Goal: Task Accomplishment & Management: Complete application form

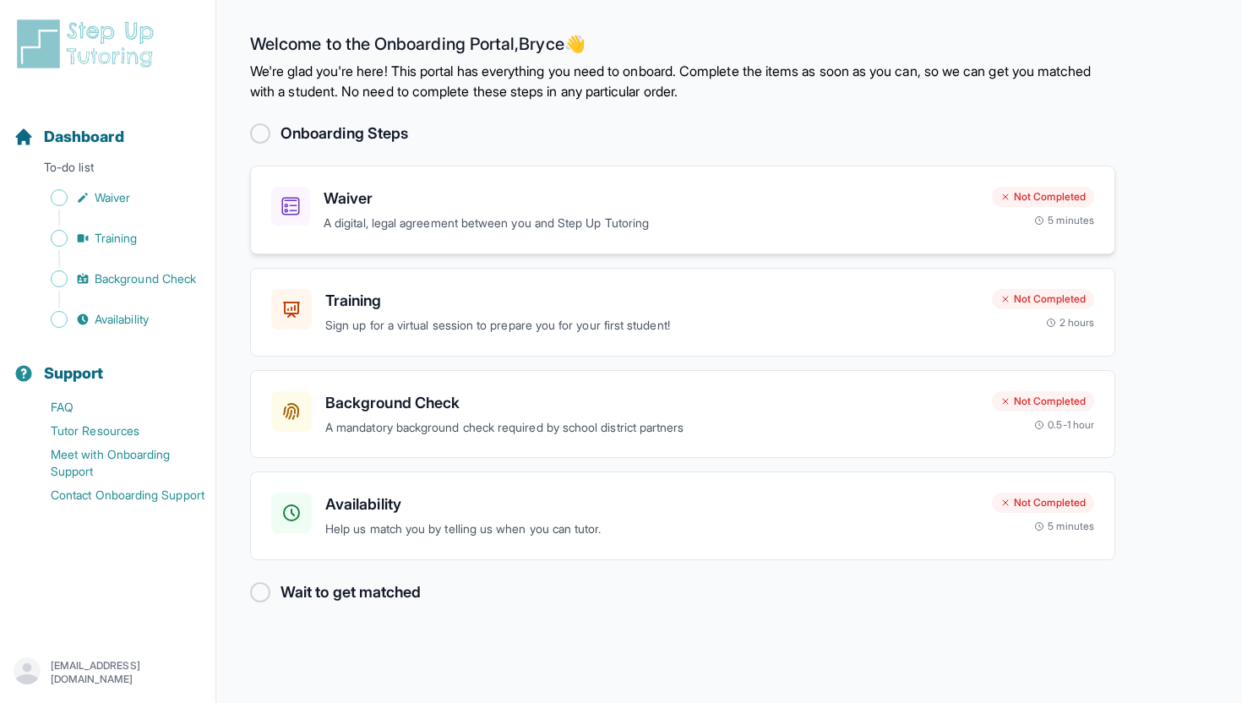
click at [554, 205] on h3 "Waiver" at bounding box center [651, 199] width 655 height 24
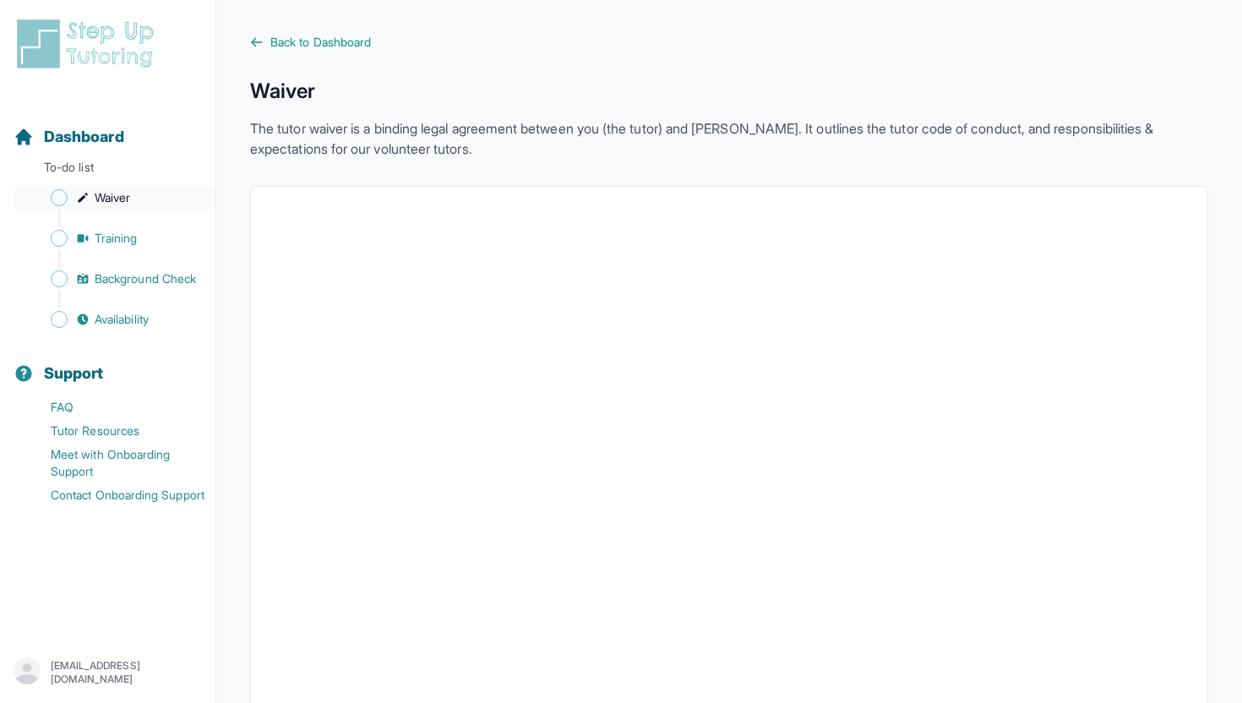
click at [96, 196] on span "Waiver" at bounding box center [112, 197] width 35 height 17
click at [101, 225] on div "Sidebar" at bounding box center [111, 218] width 195 height 17
click at [103, 237] on span "Training" at bounding box center [116, 238] width 43 height 17
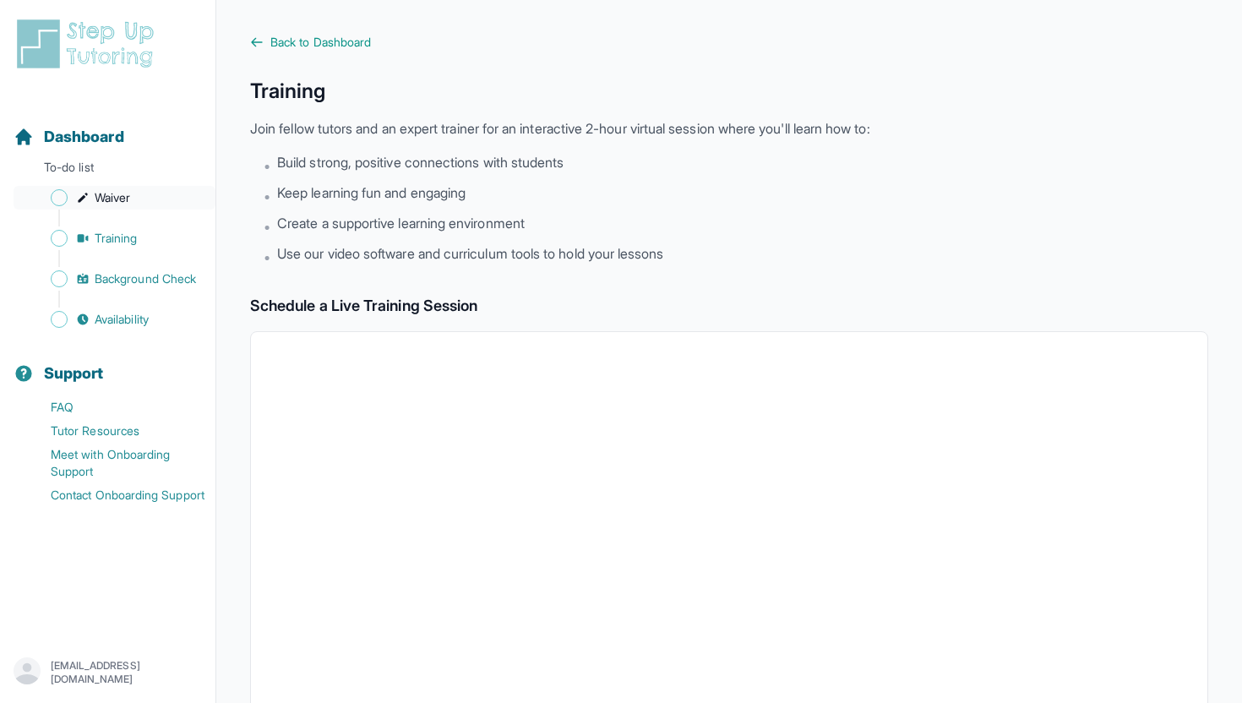
click at [106, 205] on span "Waiver" at bounding box center [112, 197] width 35 height 17
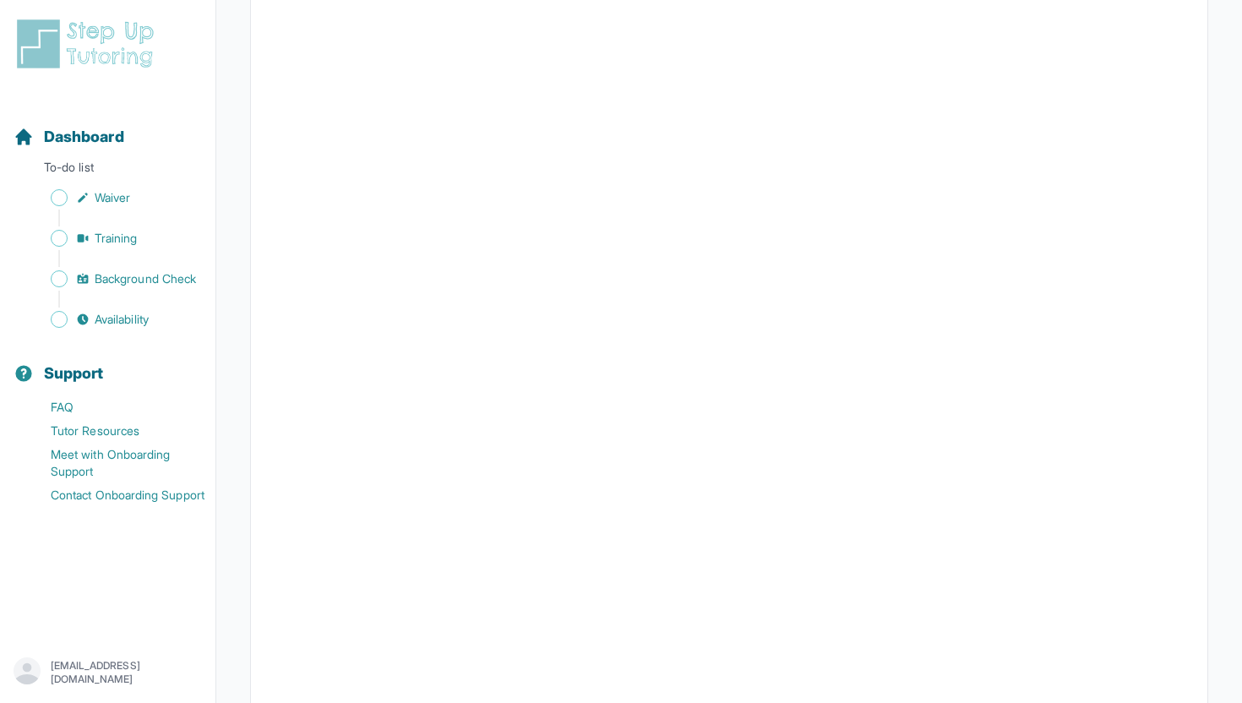
scroll to position [2268, 0]
click at [34, 141] on link "Dashboard" at bounding box center [69, 137] width 111 height 24
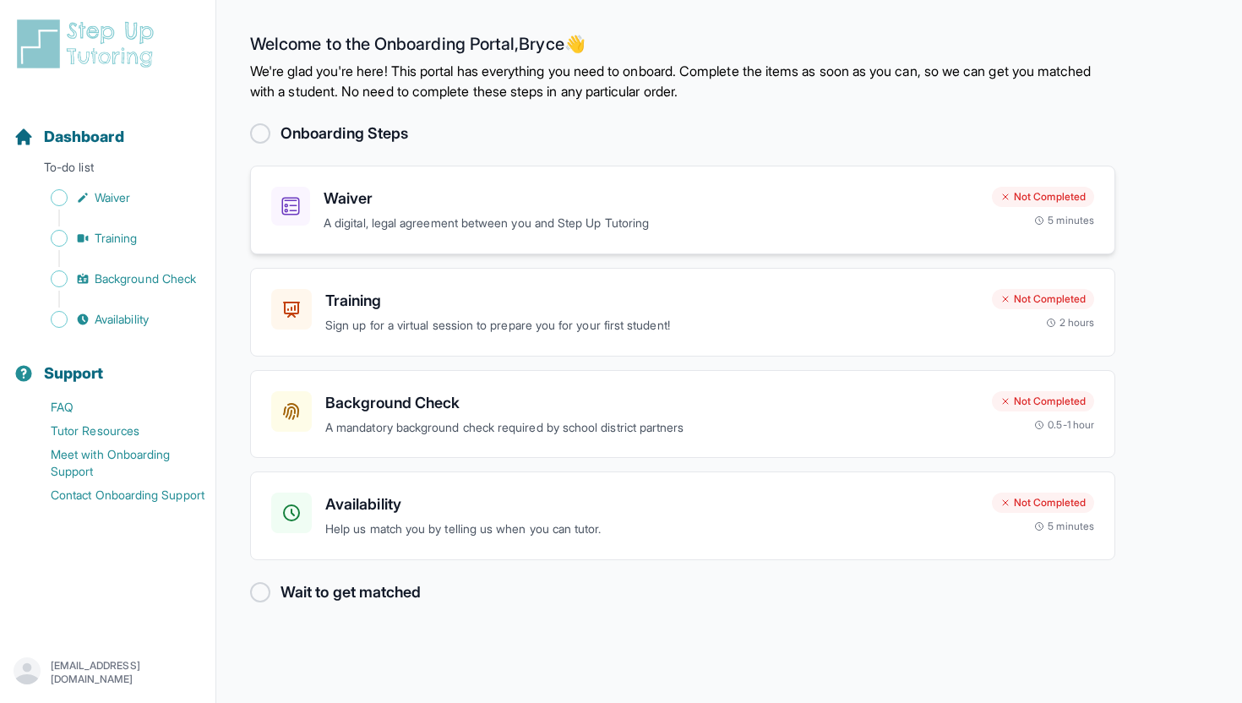
click at [687, 216] on p "A digital, legal agreement between you and Step Up Tutoring" at bounding box center [651, 223] width 655 height 19
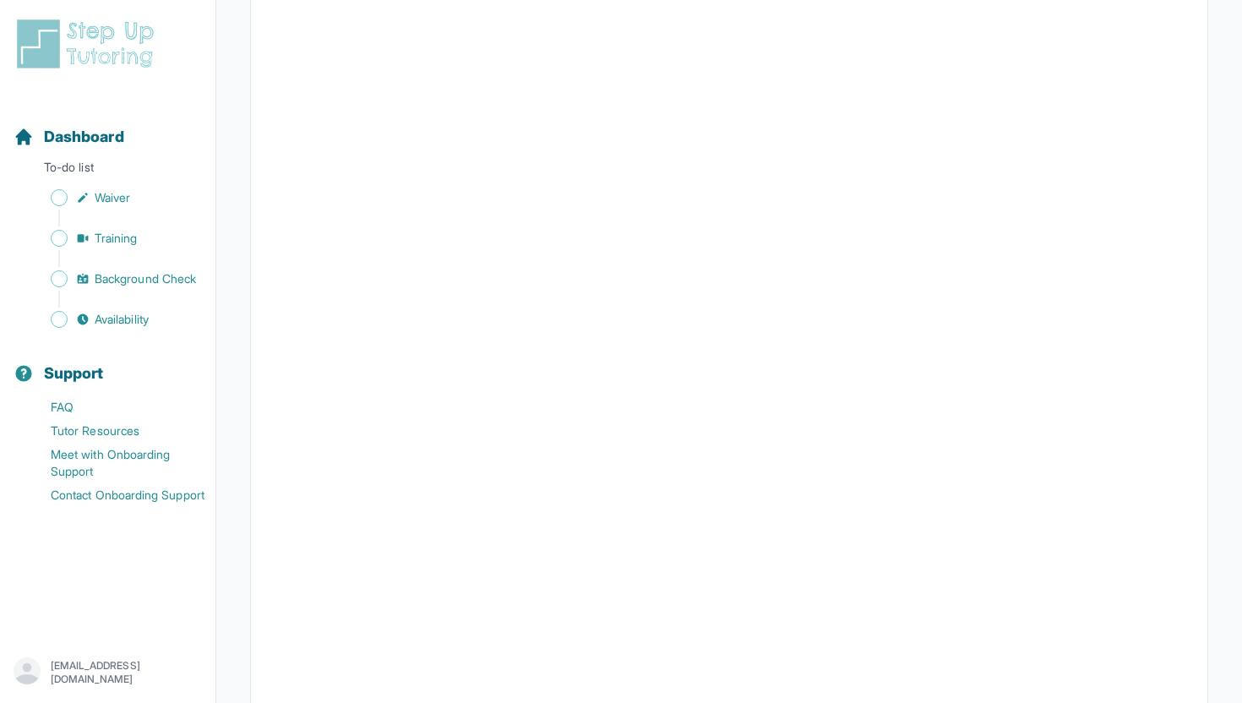
scroll to position [1369, 0]
click at [97, 135] on span "Dashboard" at bounding box center [84, 137] width 80 height 24
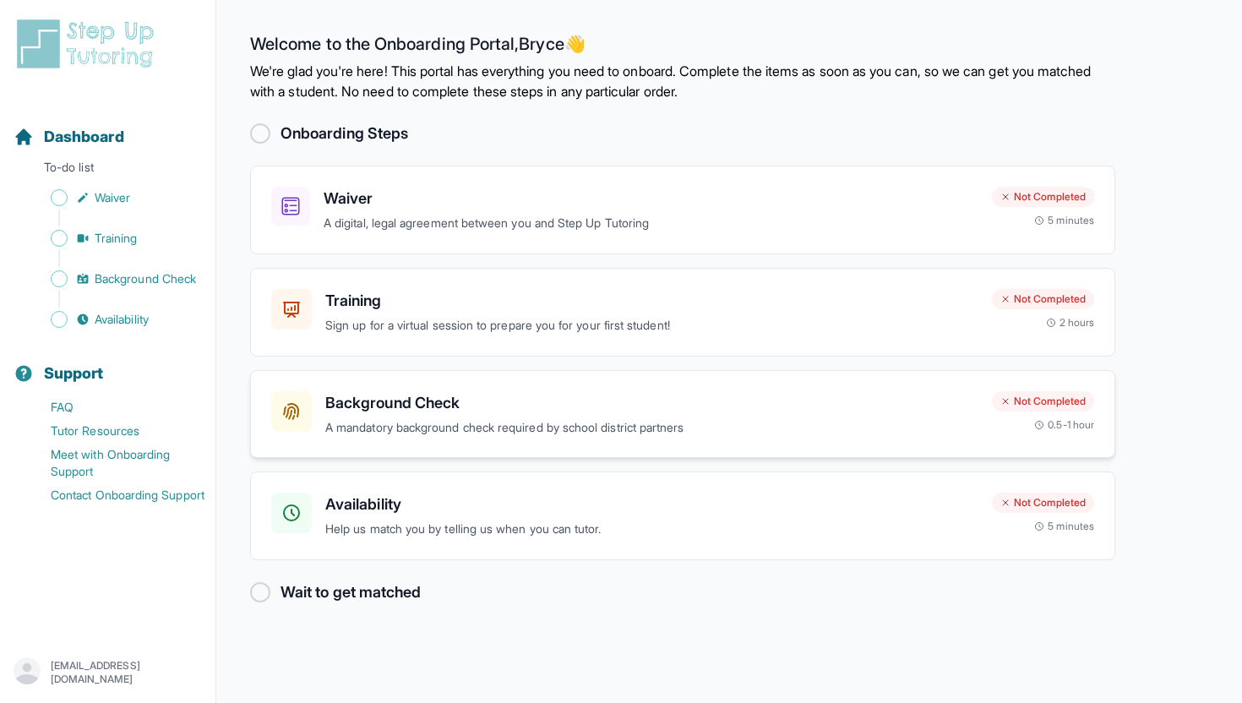
click at [563, 420] on p "A mandatory background check required by school district partners" at bounding box center [651, 427] width 653 height 19
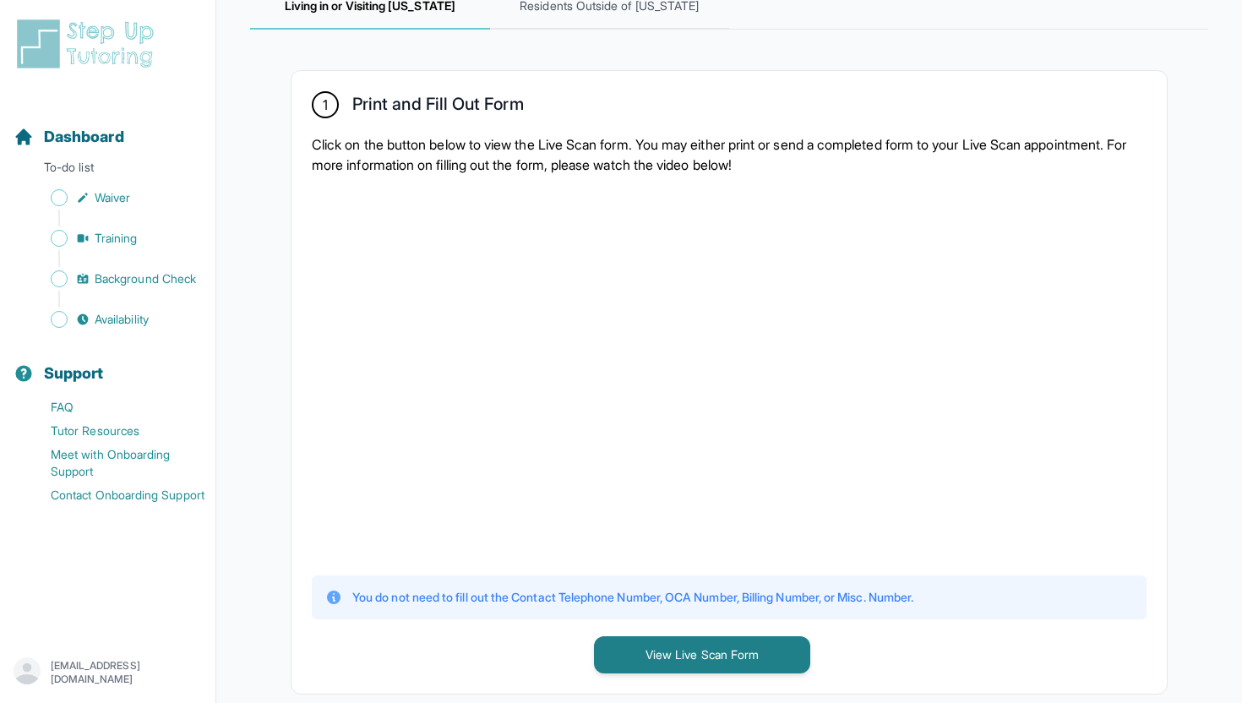
scroll to position [296, 0]
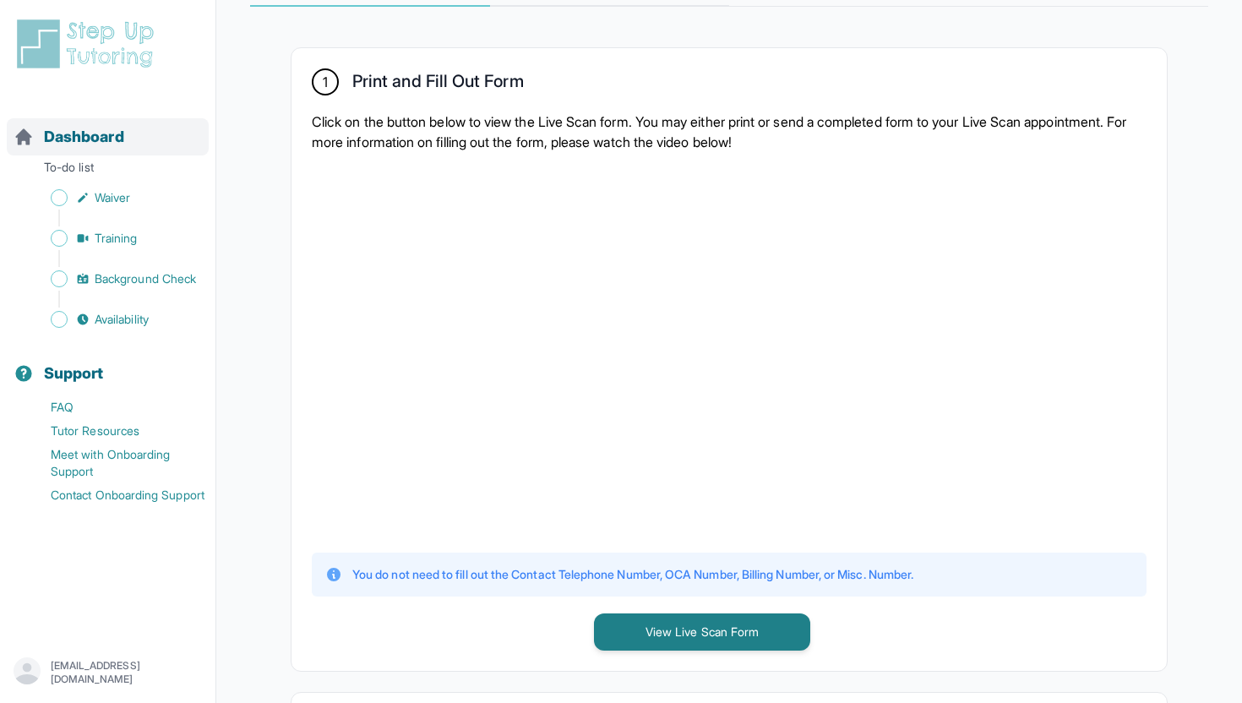
click at [99, 132] on span "Dashboard" at bounding box center [84, 137] width 80 height 24
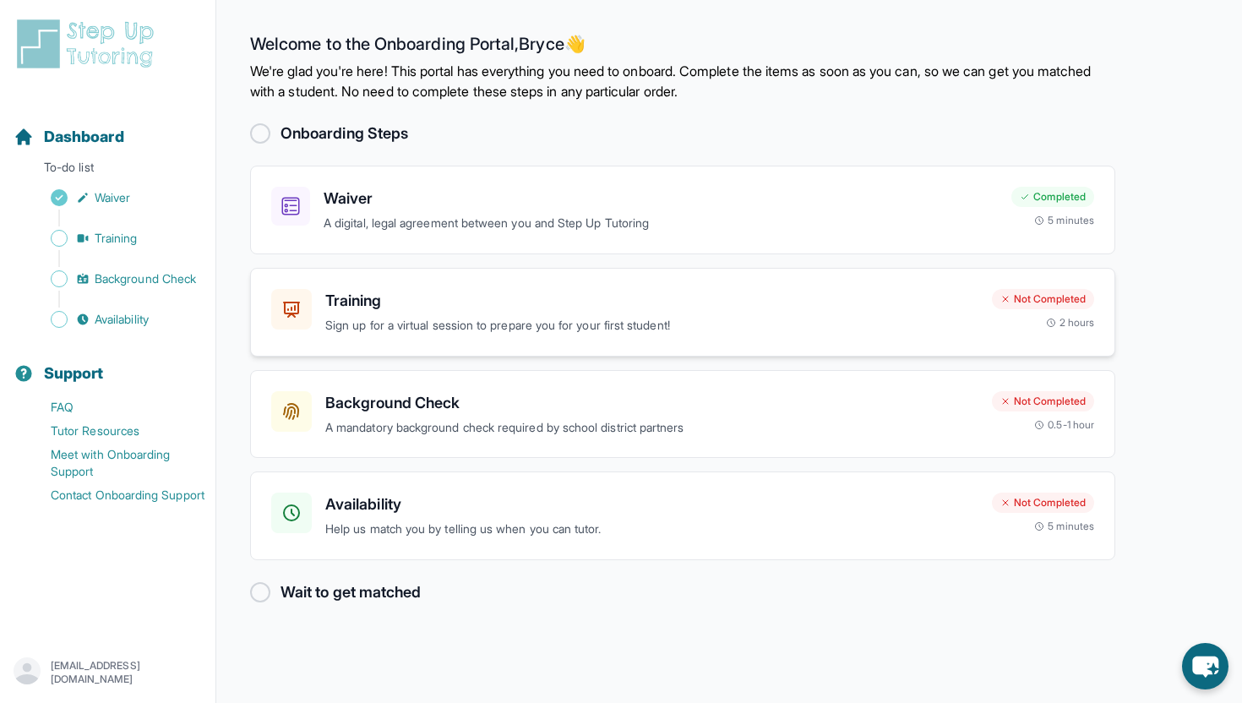
click at [356, 297] on h3 "Training" at bounding box center [651, 301] width 653 height 24
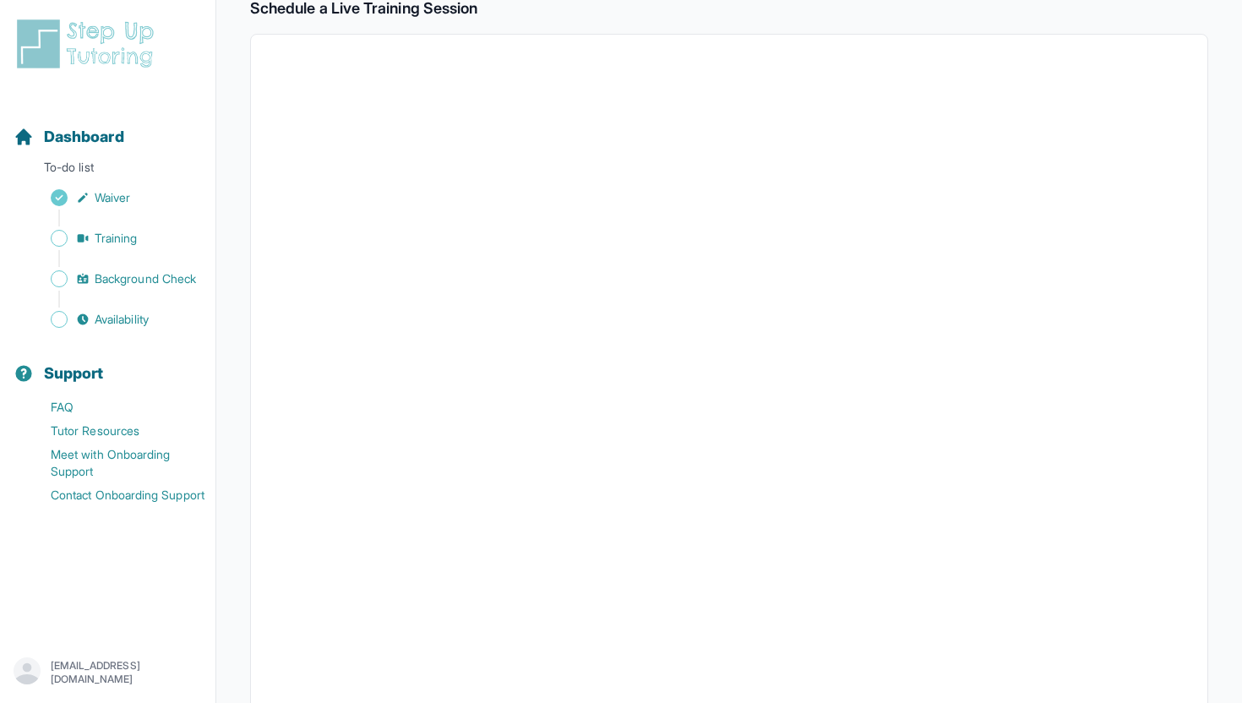
scroll to position [298, 0]
click at [144, 287] on link "Background Check" at bounding box center [115, 279] width 202 height 24
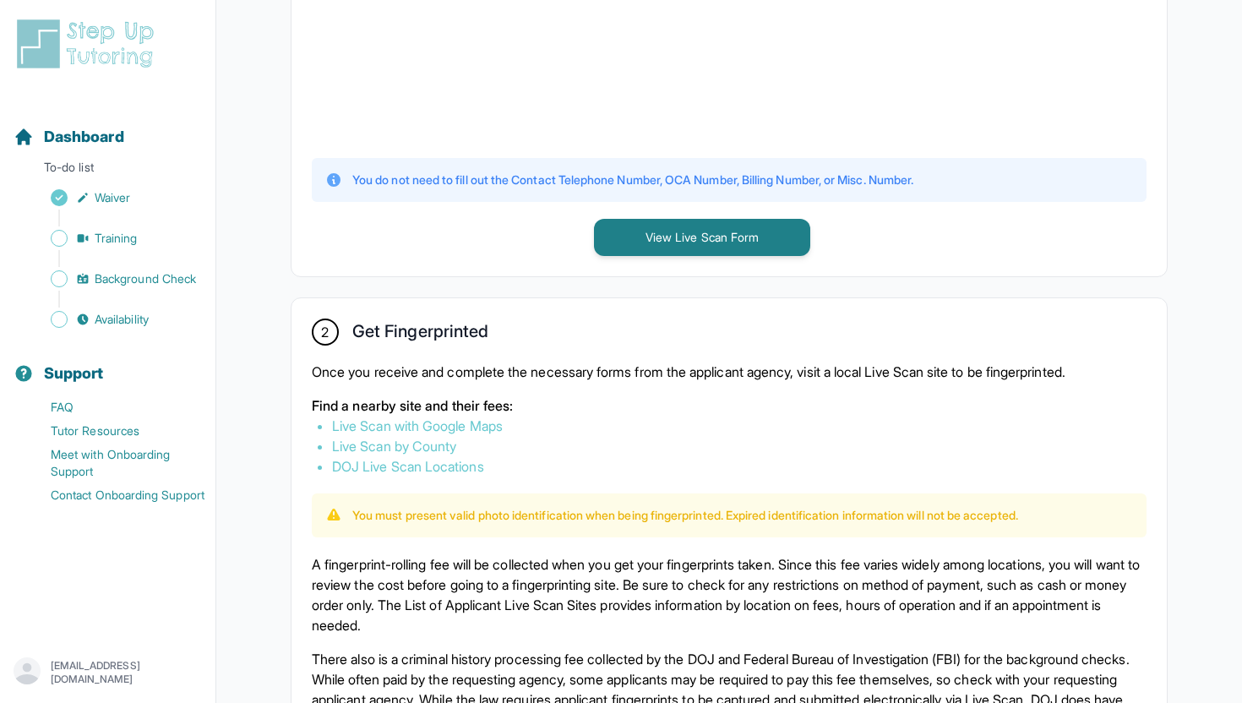
scroll to position [696, 0]
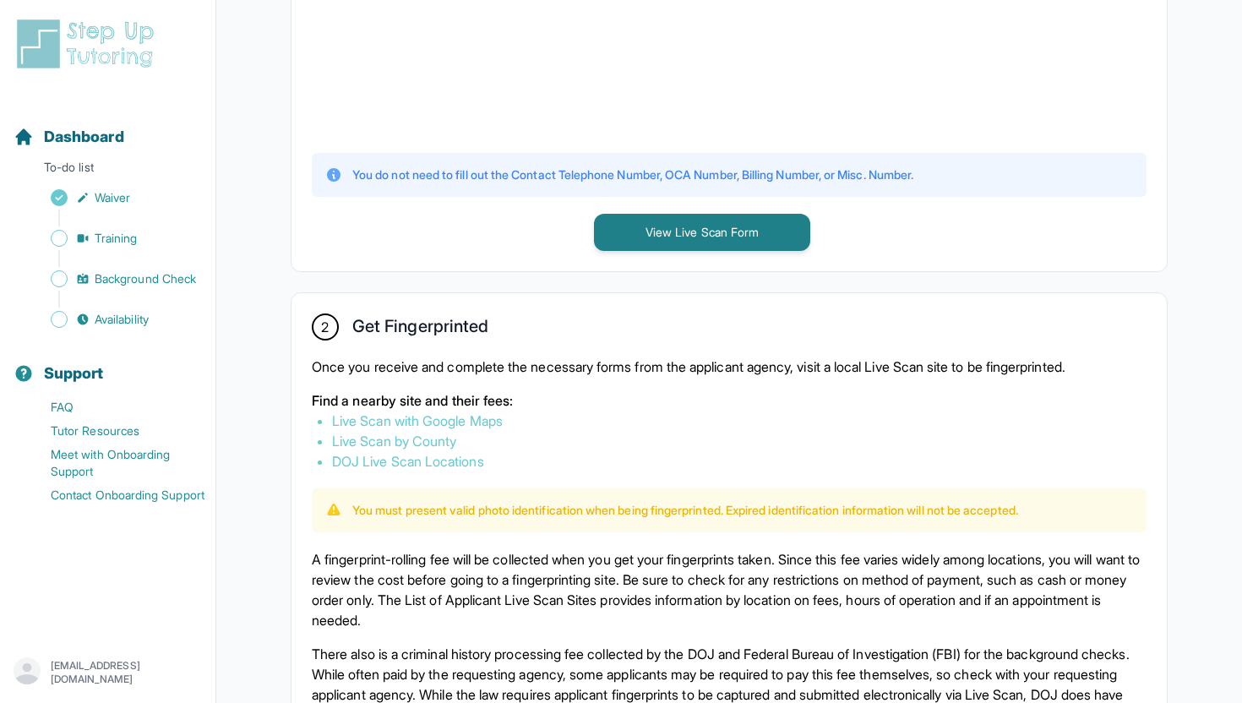
click at [451, 420] on link "Live Scan with Google Maps" at bounding box center [417, 420] width 171 height 17
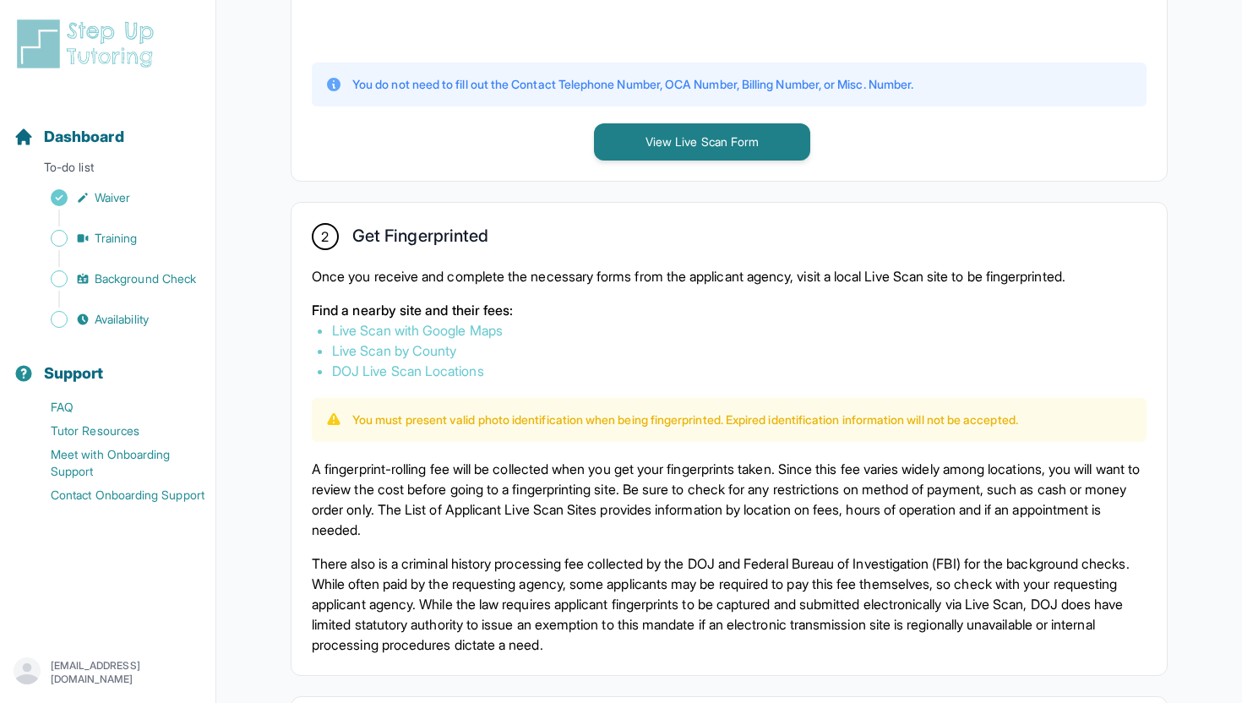
scroll to position [774, 0]
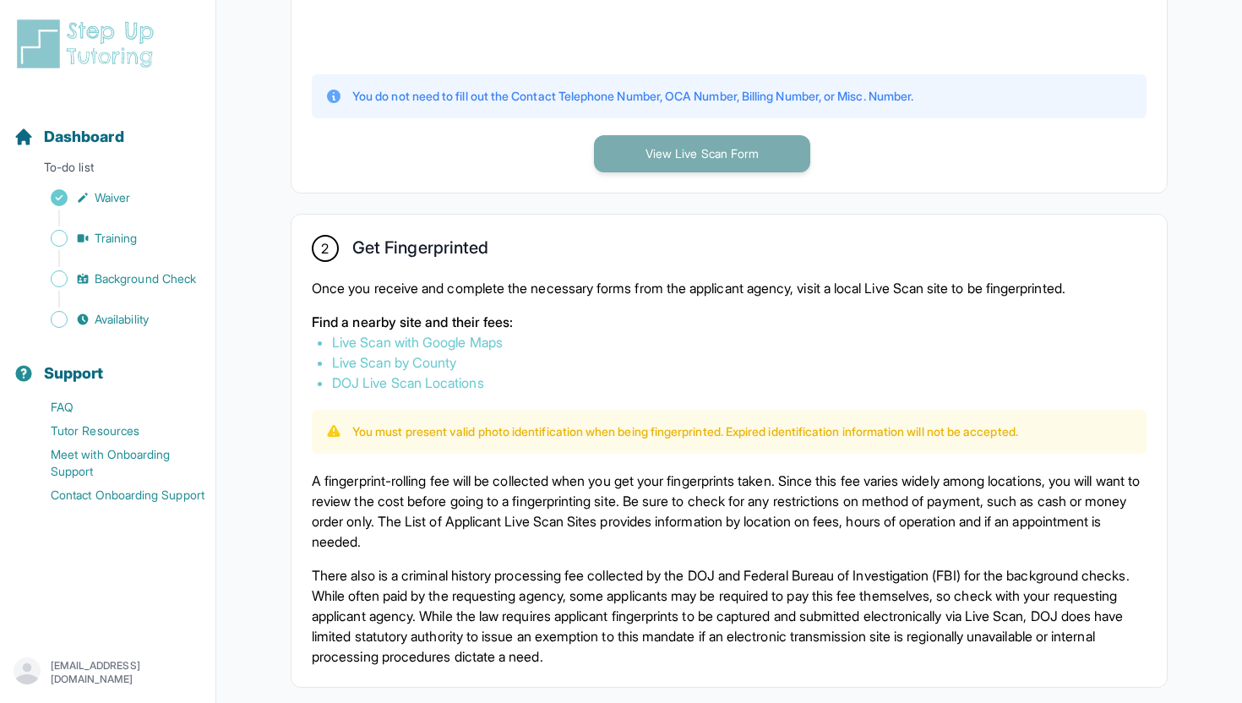
click at [703, 154] on button "View Live Scan Form" at bounding box center [702, 153] width 216 height 37
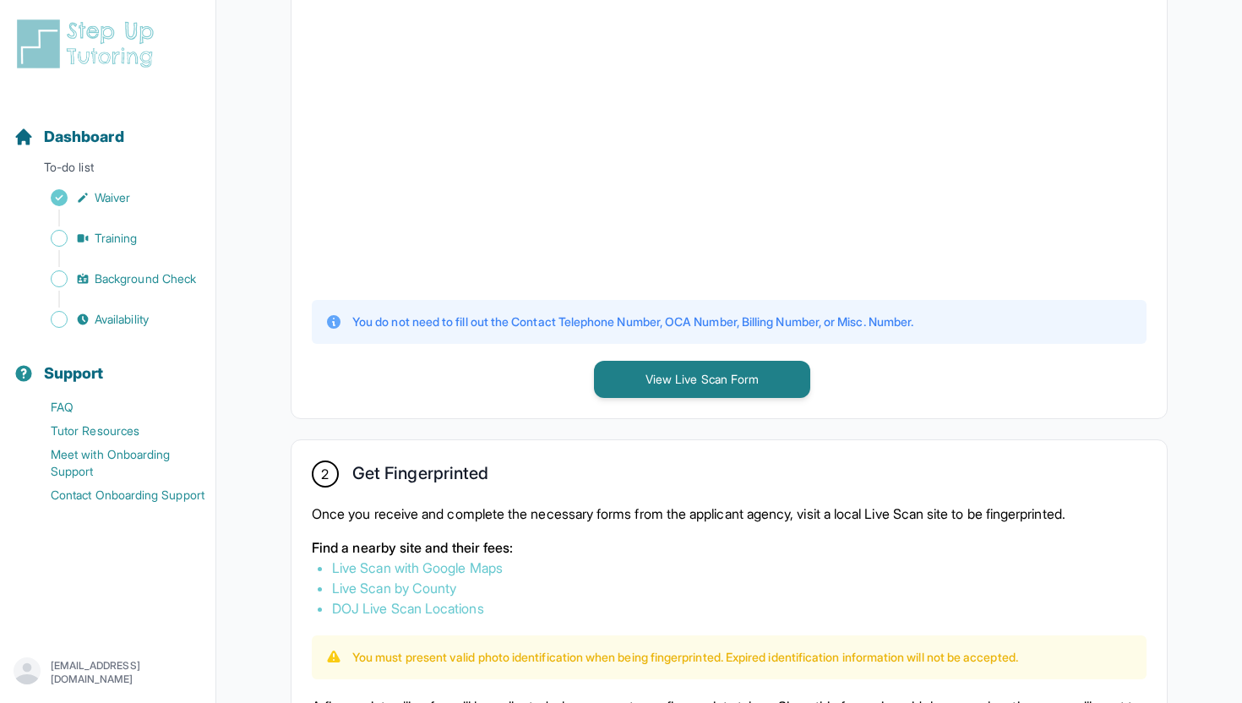
scroll to position [0, 0]
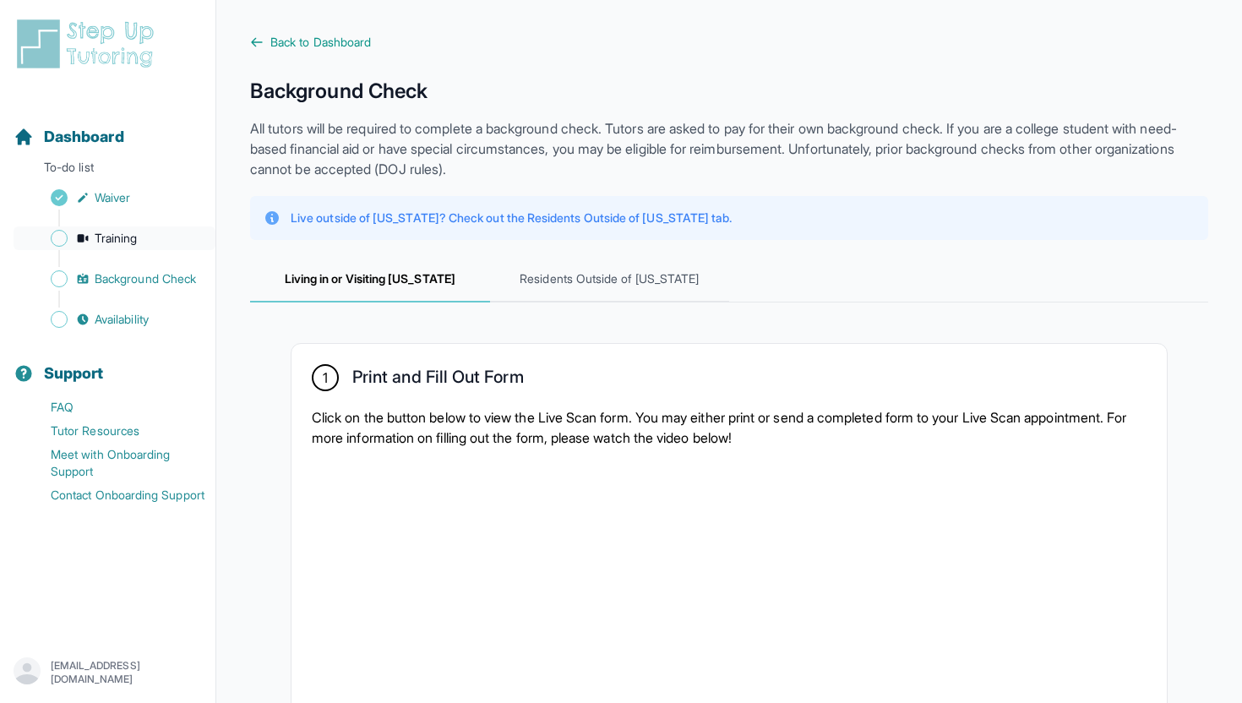
click at [136, 244] on span "Training" at bounding box center [116, 238] width 43 height 17
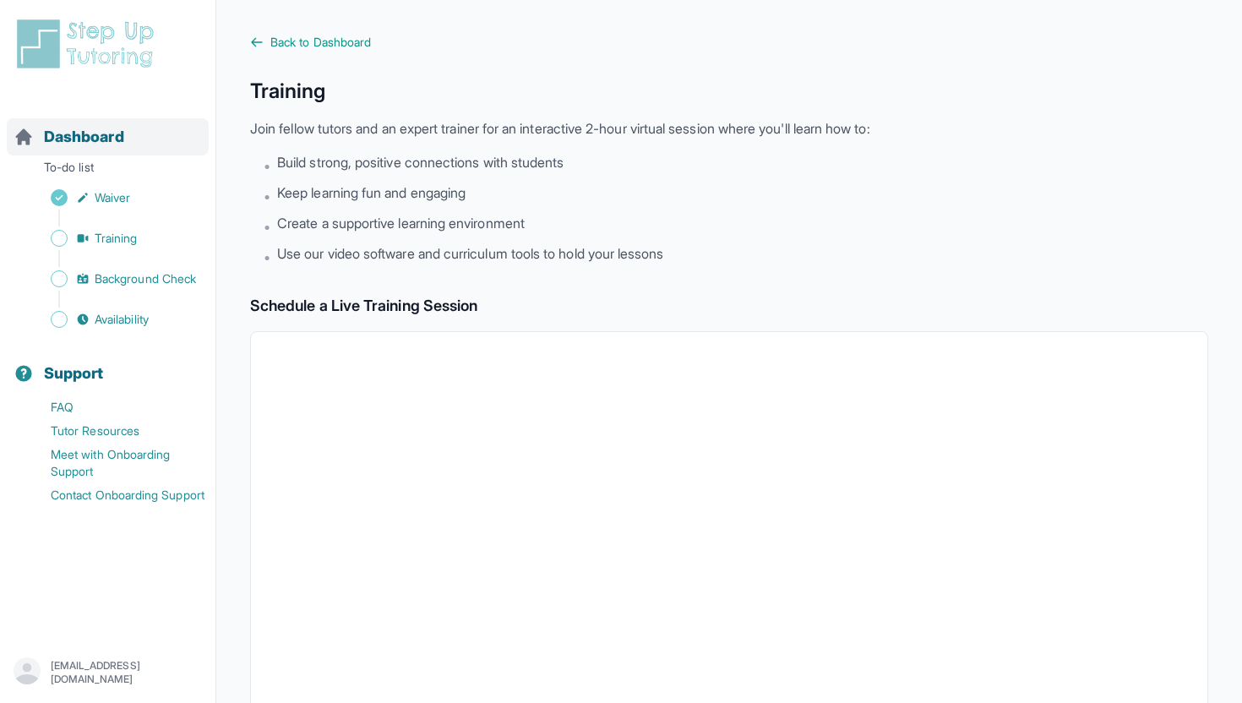
click at [72, 135] on span "Dashboard" at bounding box center [84, 137] width 80 height 24
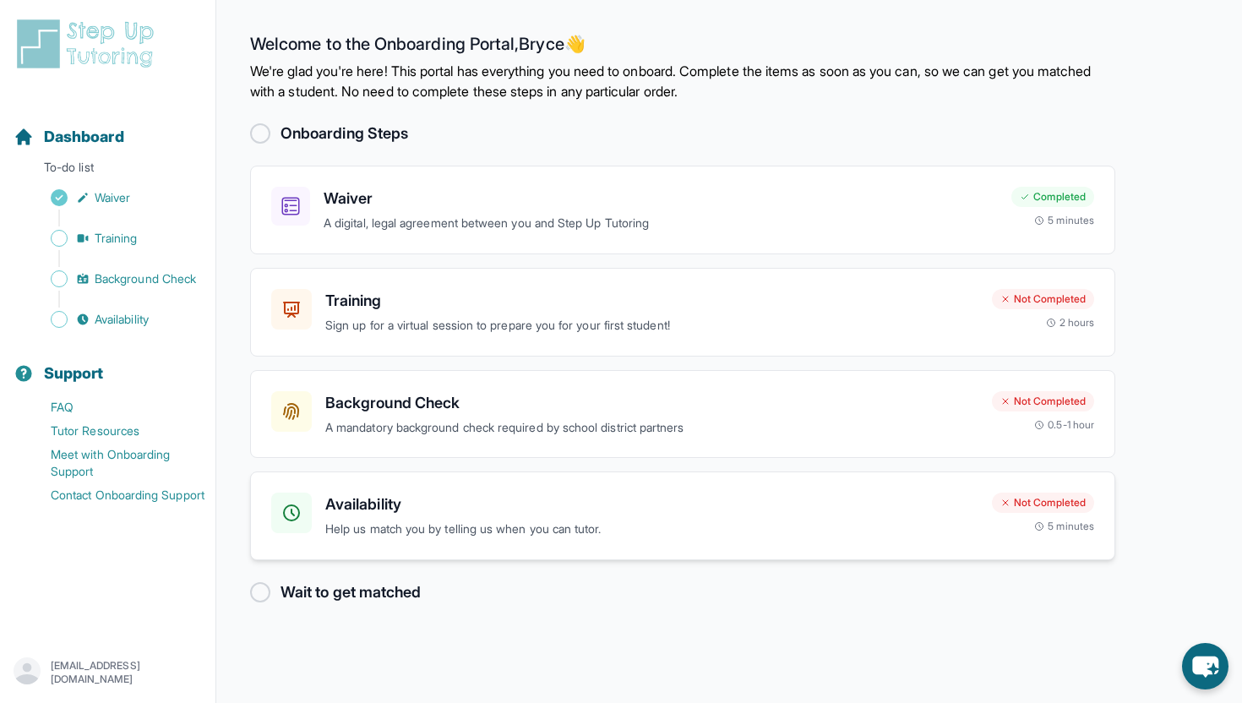
click at [401, 493] on h3 "Availability" at bounding box center [651, 505] width 653 height 24
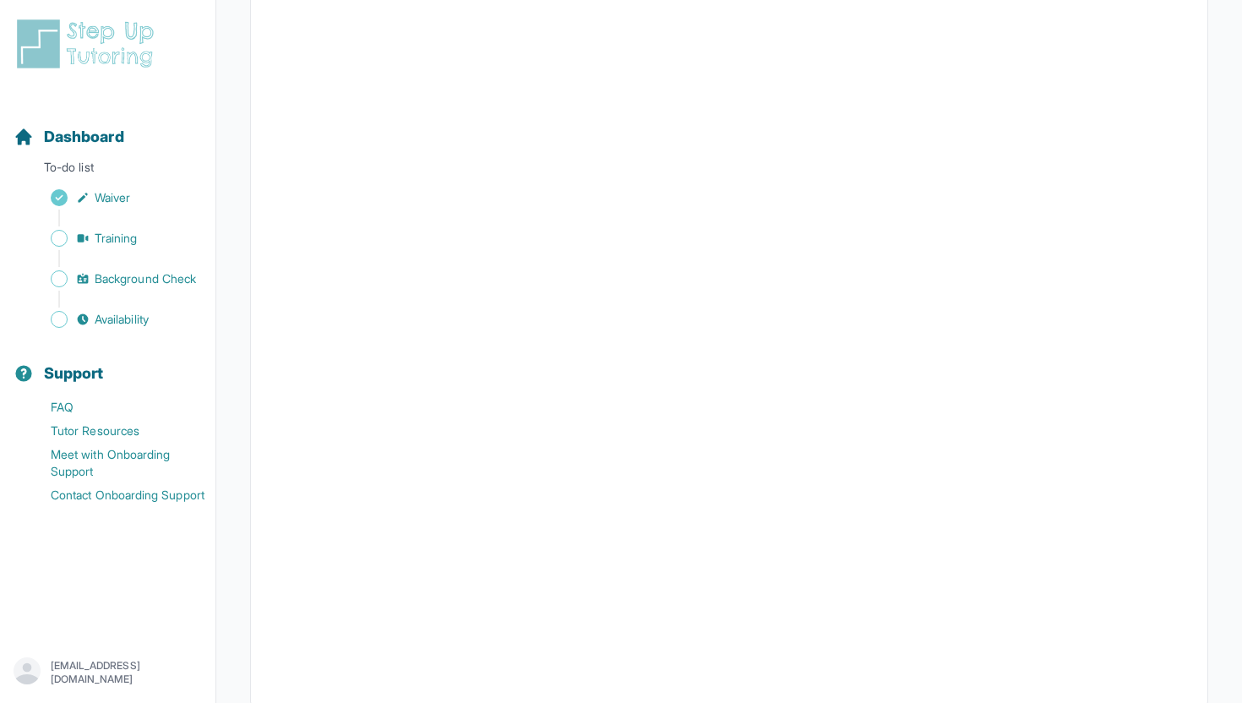
scroll to position [279, 0]
click at [85, 141] on span "Dashboard" at bounding box center [84, 137] width 80 height 24
